Goal: Task Accomplishment & Management: Use online tool/utility

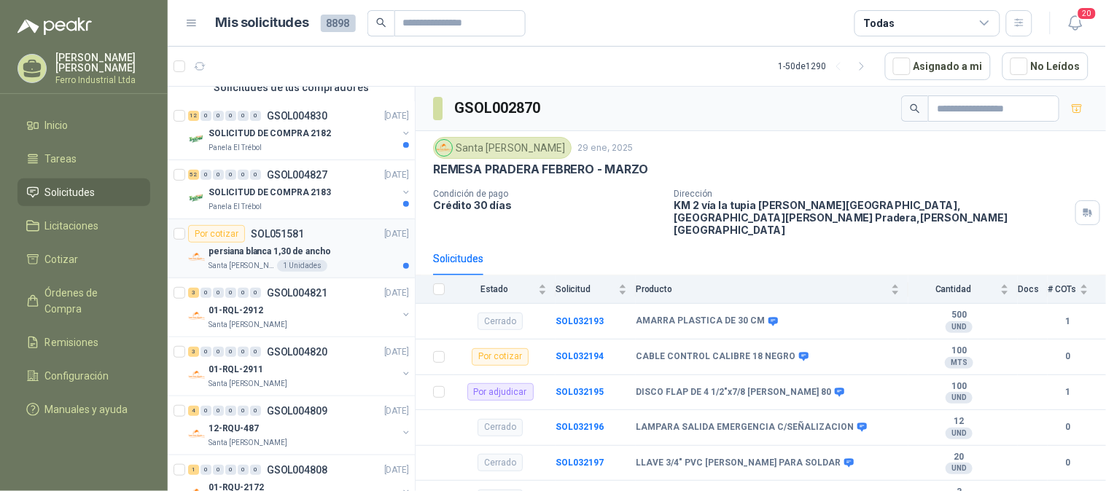
scroll to position [162, 0]
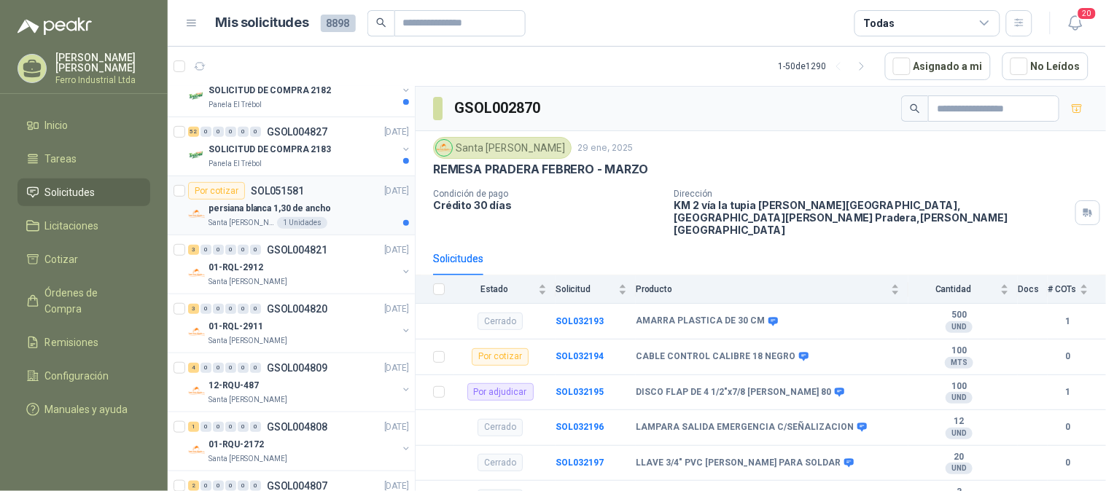
click at [351, 191] on div "Por cotizar SOL051581 [DATE]" at bounding box center [298, 190] width 221 height 17
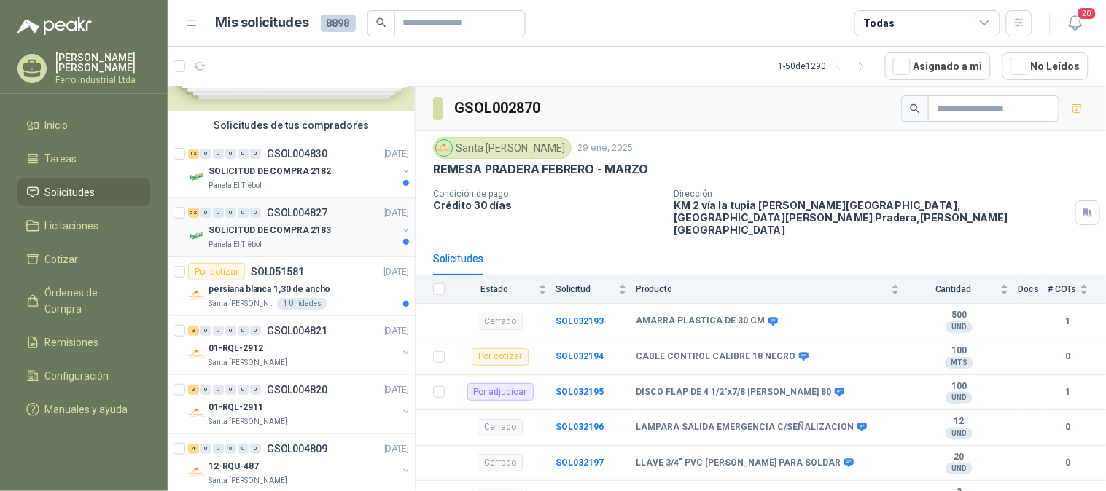
click at [327, 243] on div "Panela El Trébol" at bounding box center [302, 245] width 189 height 12
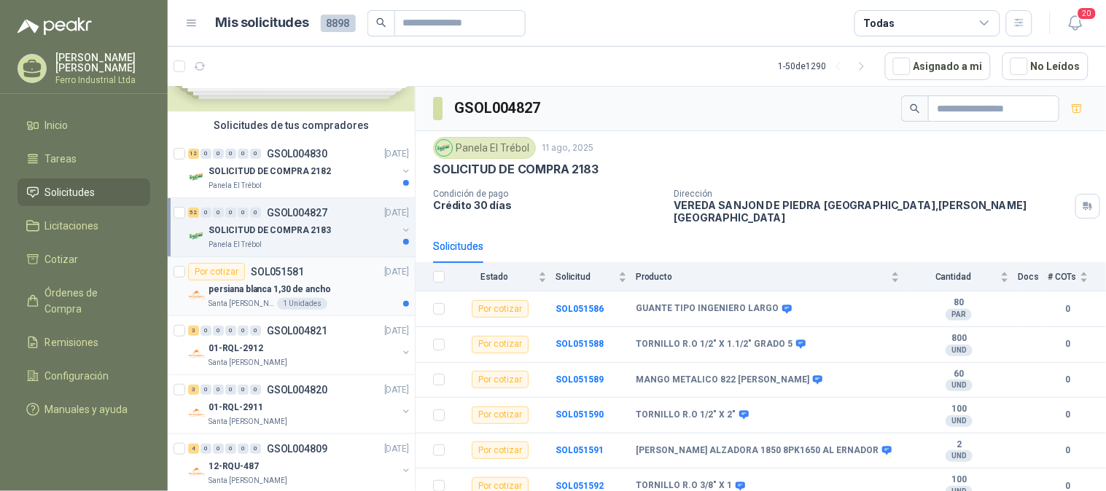
click at [339, 281] on div "persiana blanca 1,30 de ancho" at bounding box center [308, 289] width 200 height 17
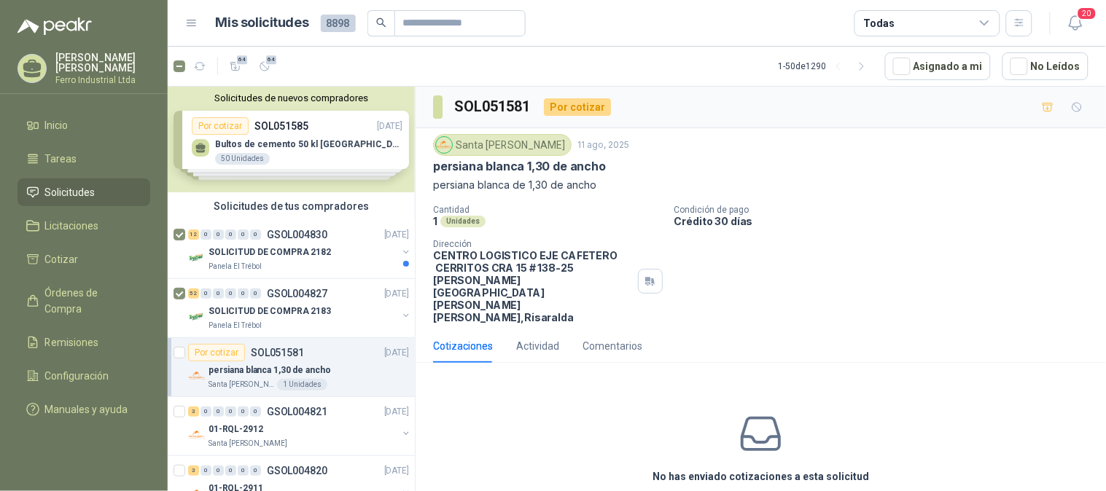
click at [235, 66] on icon "button" at bounding box center [236, 67] width 12 height 12
drag, startPoint x: 69, startPoint y: 261, endPoint x: 383, endPoint y: 219, distance: 317.7
click at [69, 261] on span "Cotizar" at bounding box center [62, 259] width 34 height 16
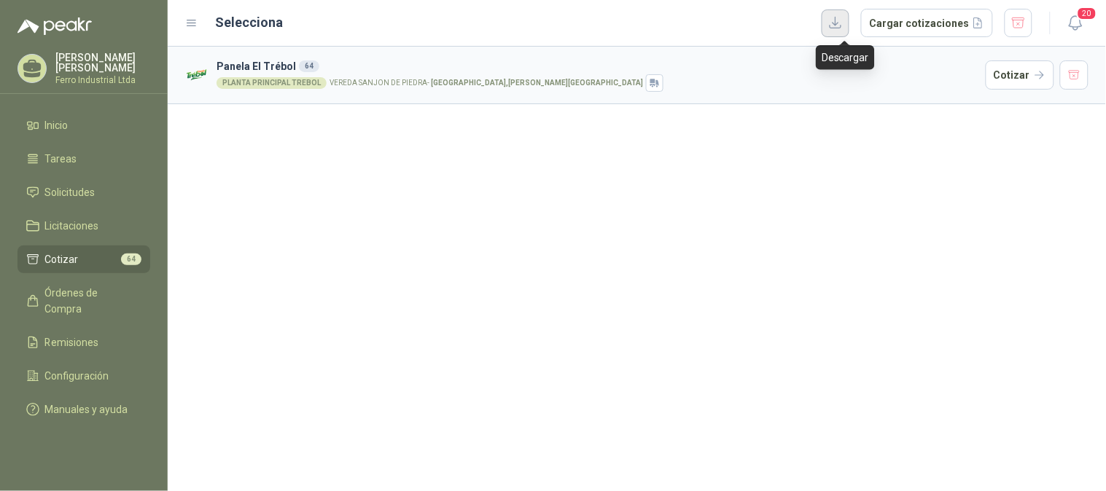
click at [844, 27] on button "button" at bounding box center [835, 23] width 28 height 28
